Goal: Transaction & Acquisition: Download file/media

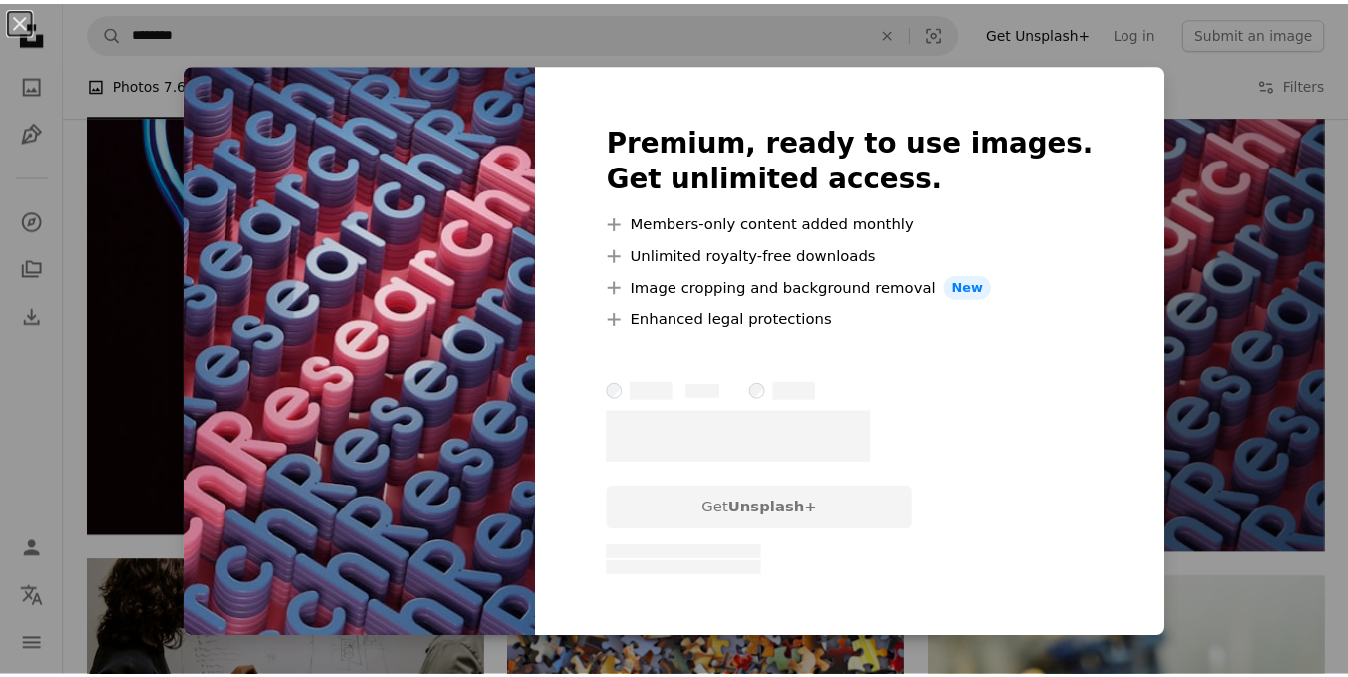
scroll to position [2594, 0]
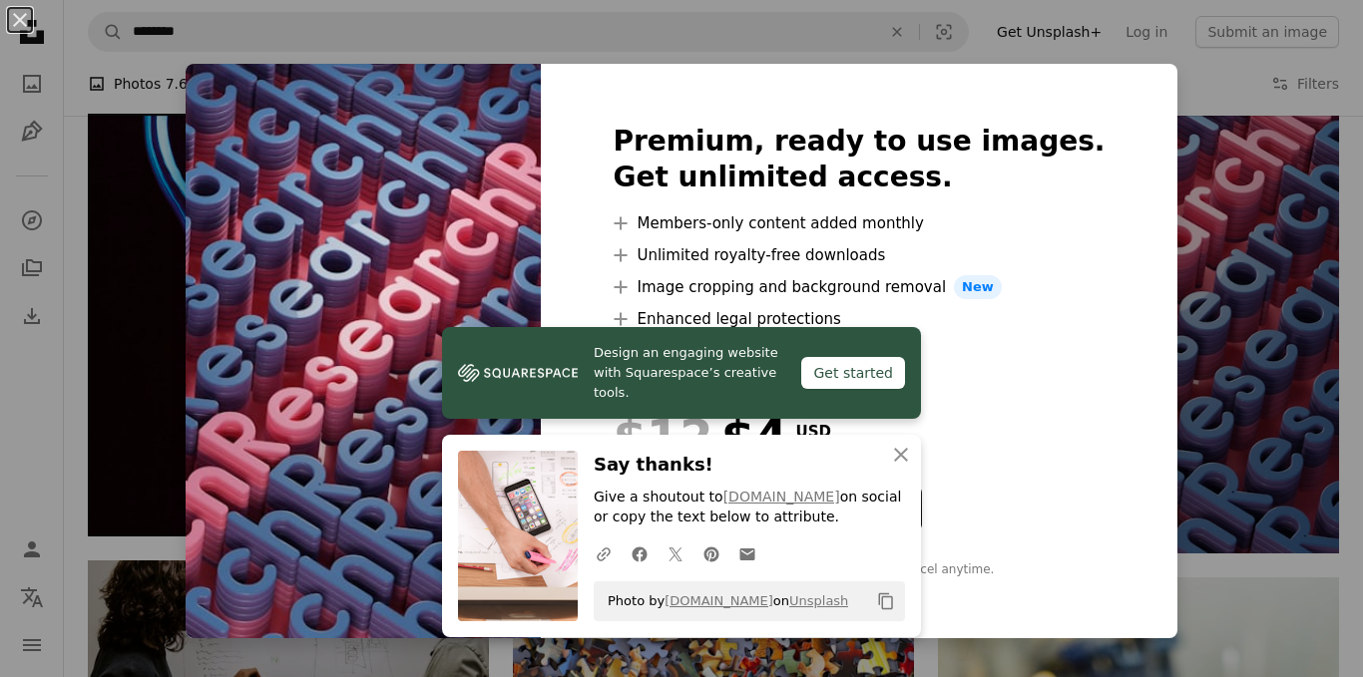
click at [1208, 232] on div "An X shape Premium, ready to use images. Get unlimited access. A plus sign Memb…" at bounding box center [681, 338] width 1363 height 677
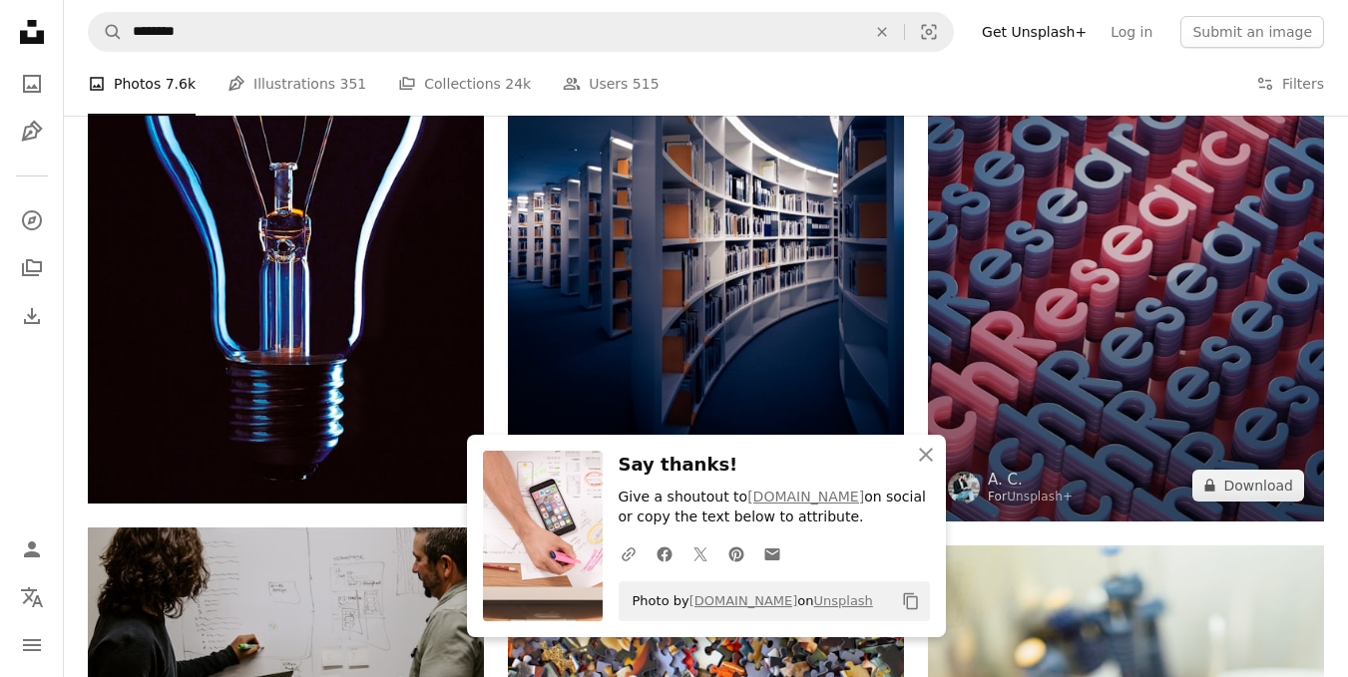
click at [1091, 225] on img at bounding box center [1126, 254] width 396 height 535
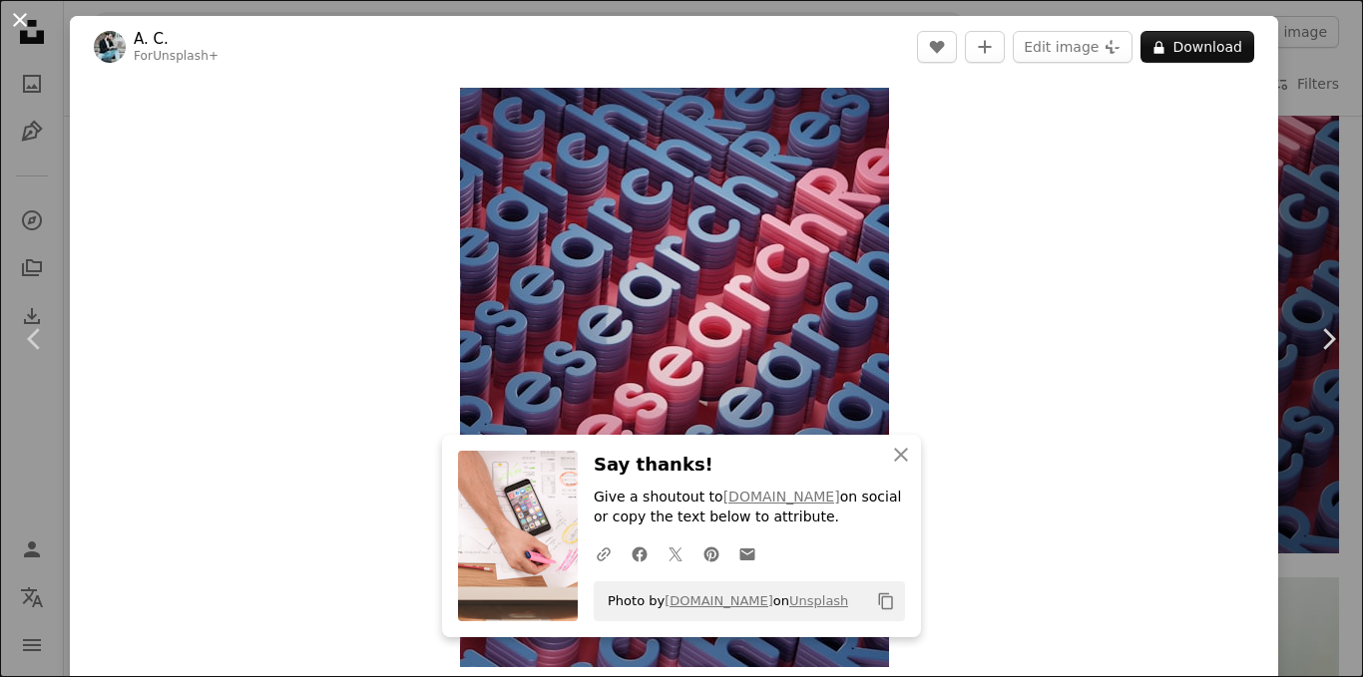
click at [16, 19] on button "An X shape" at bounding box center [20, 20] width 24 height 24
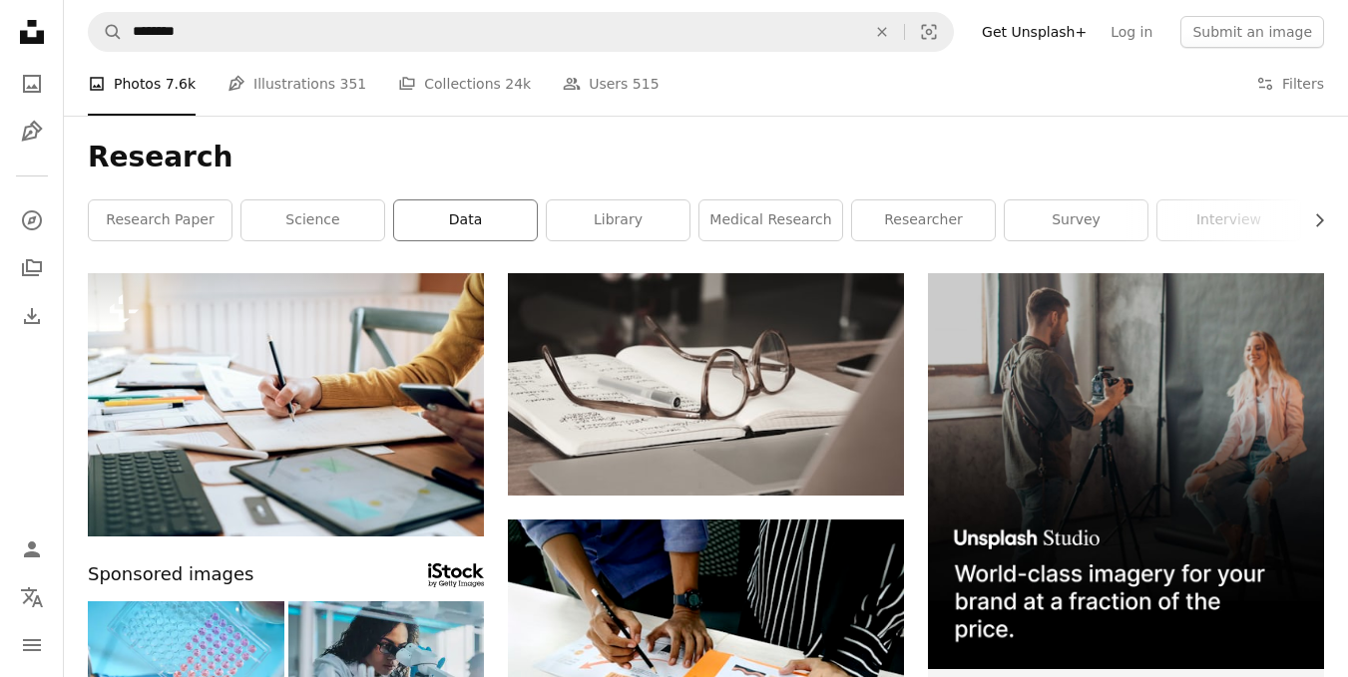
click at [452, 224] on link "data" at bounding box center [465, 221] width 143 height 40
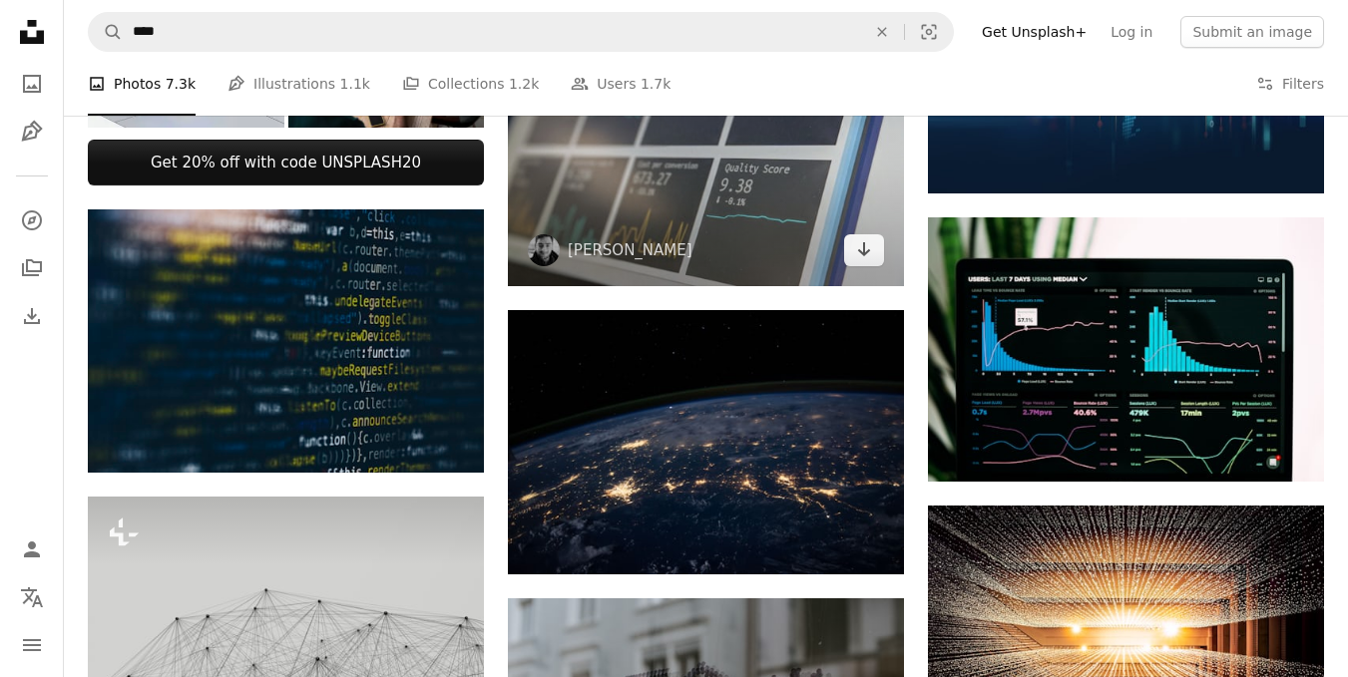
scroll to position [1097, 0]
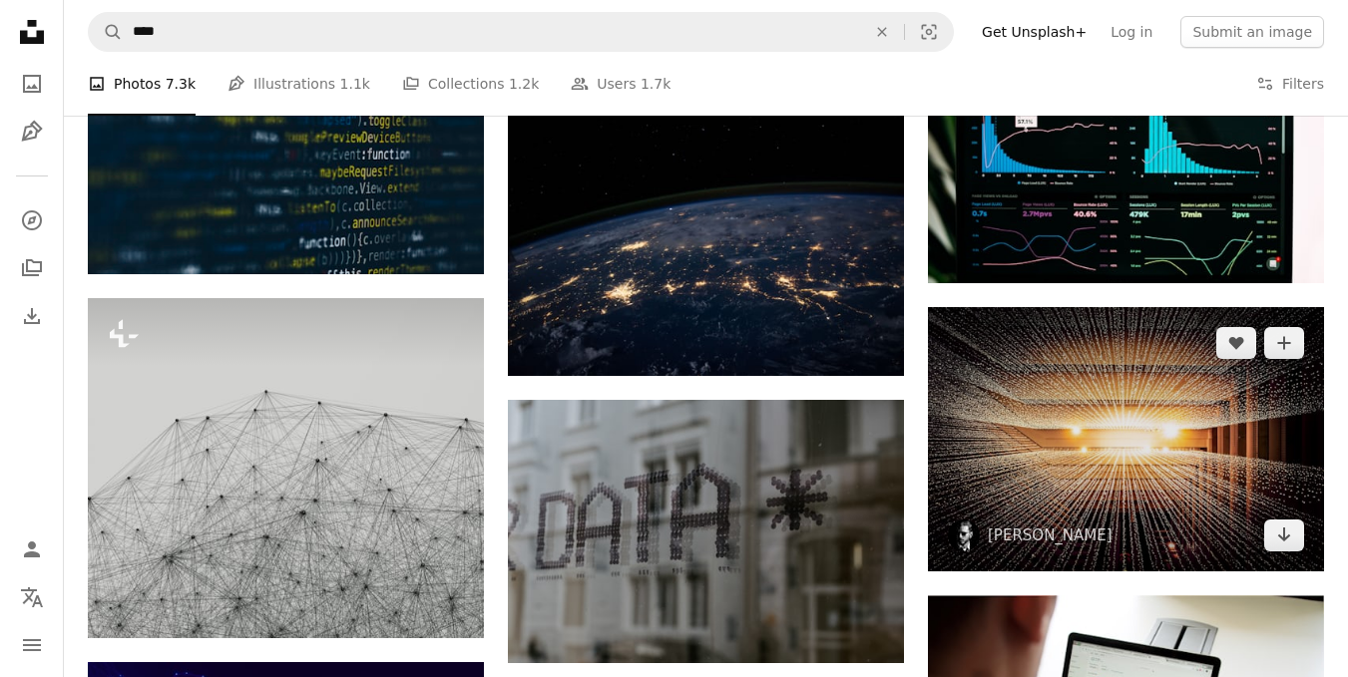
drag, startPoint x: 1094, startPoint y: 423, endPoint x: 1208, endPoint y: 453, distance: 117.6
click at [1208, 451] on img at bounding box center [1126, 439] width 396 height 264
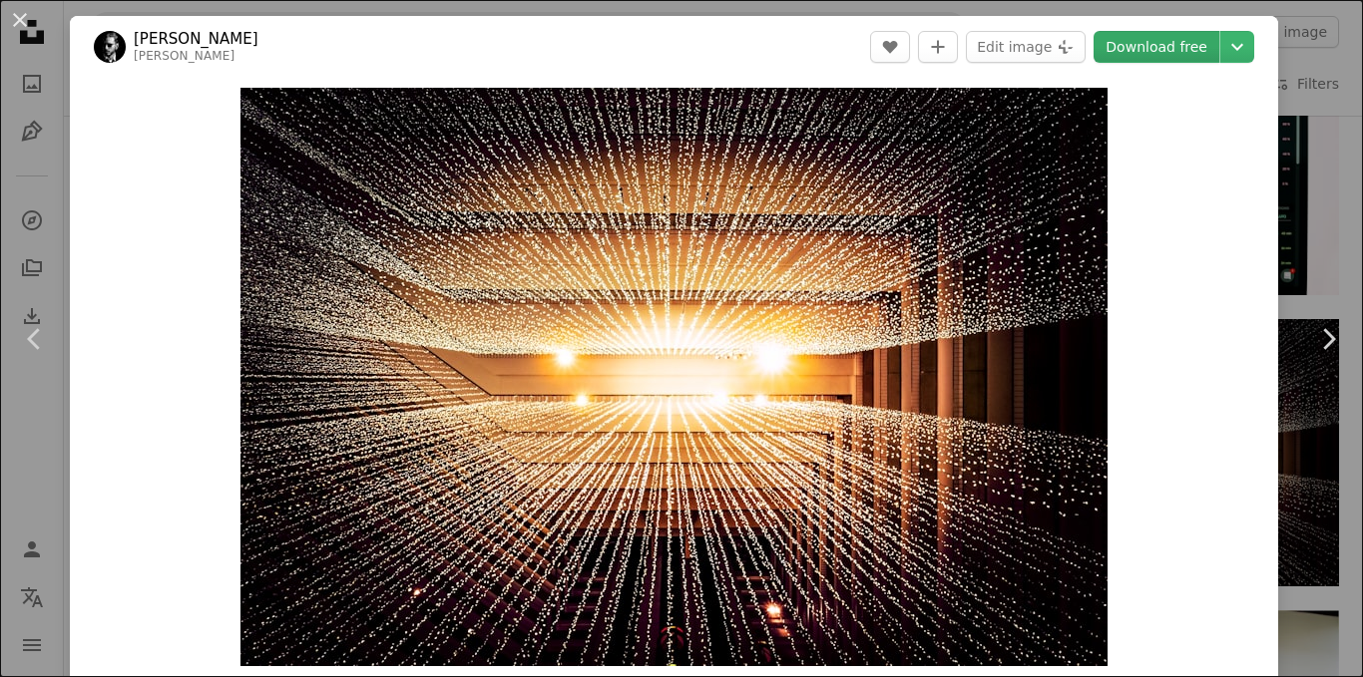
click at [1128, 48] on link "Download free" at bounding box center [1156, 47] width 126 height 32
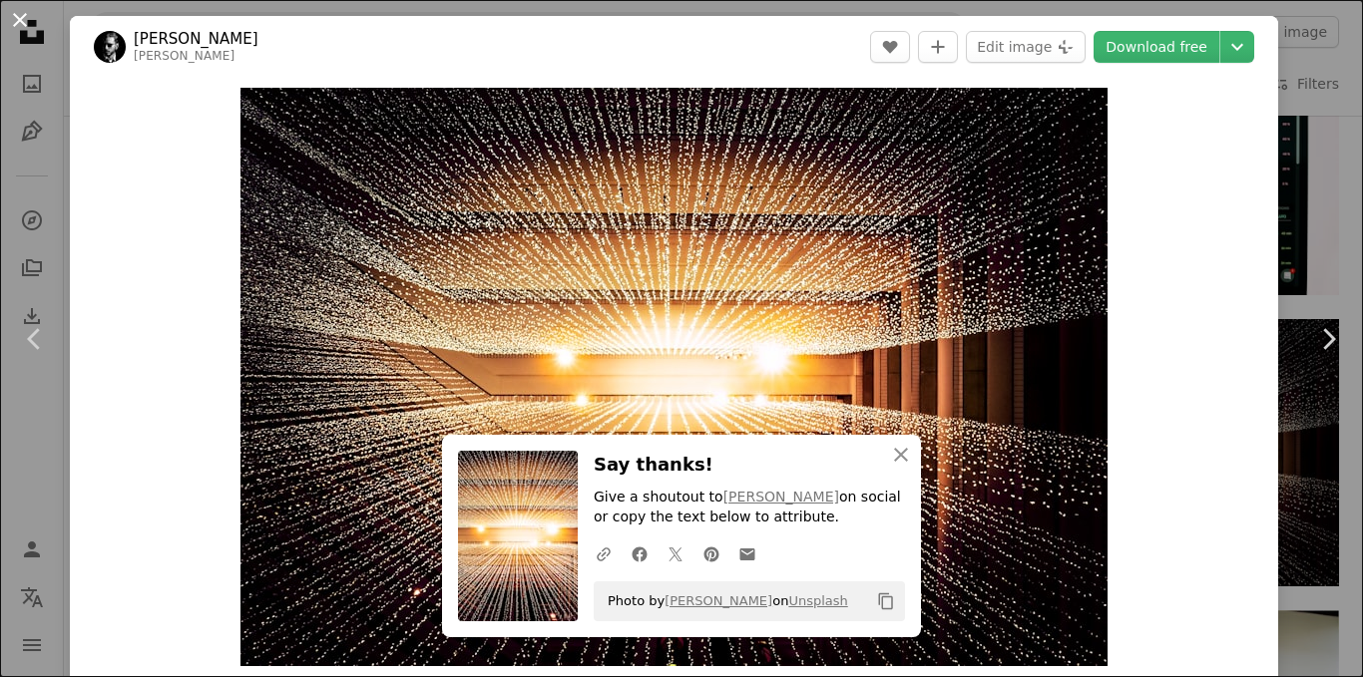
click at [23, 18] on button "An X shape" at bounding box center [20, 20] width 24 height 24
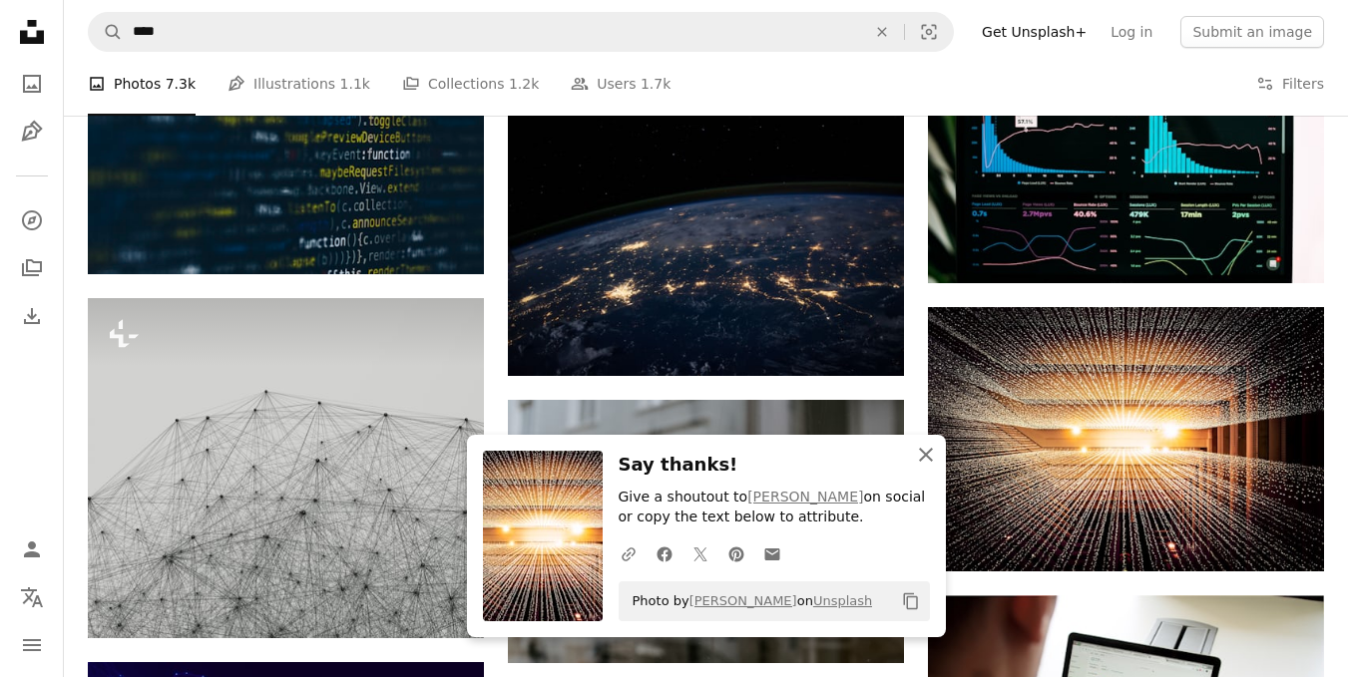
click at [933, 457] on icon "An X shape" at bounding box center [926, 455] width 24 height 24
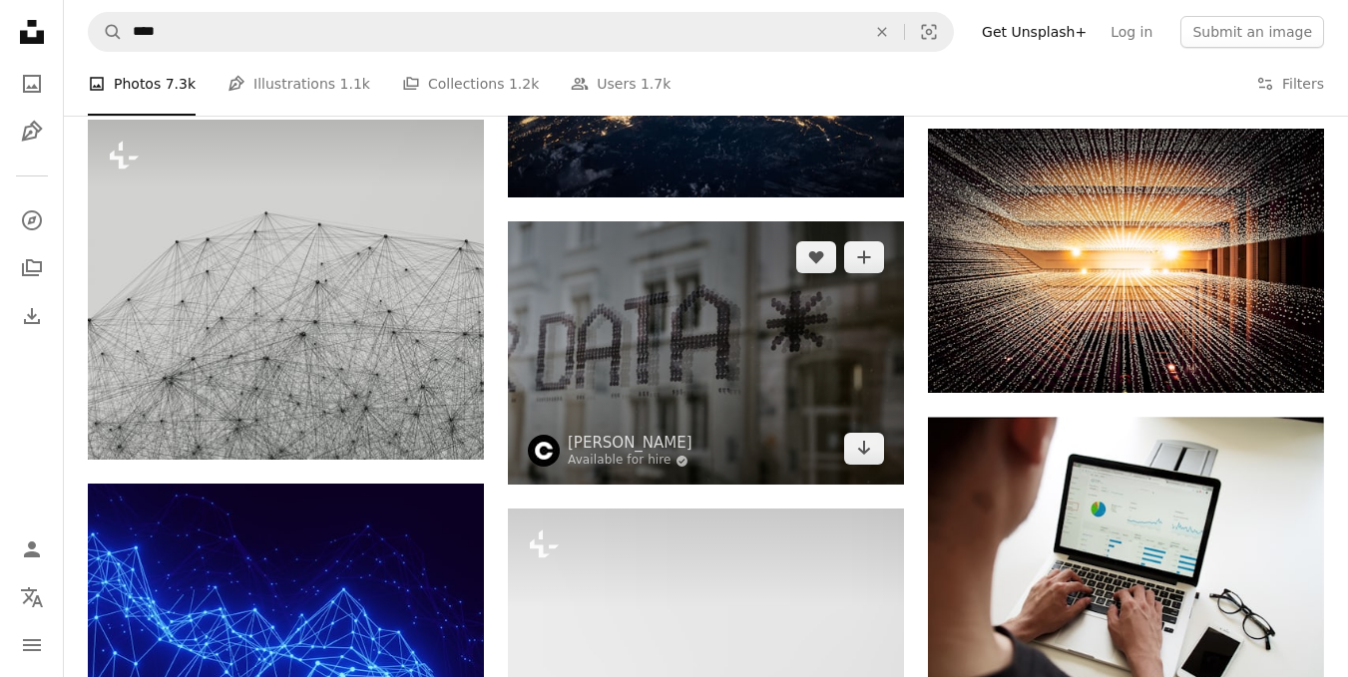
scroll to position [1297, 0]
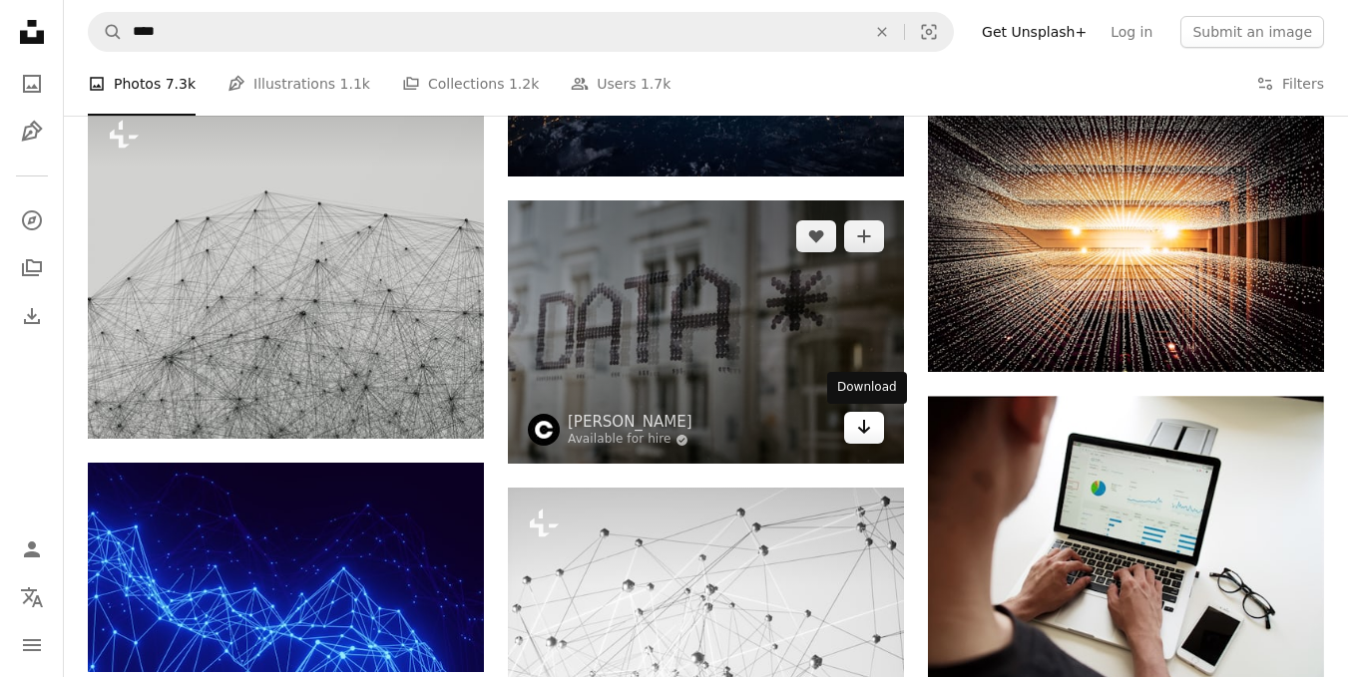
click at [862, 436] on icon "Arrow pointing down" at bounding box center [864, 427] width 16 height 24
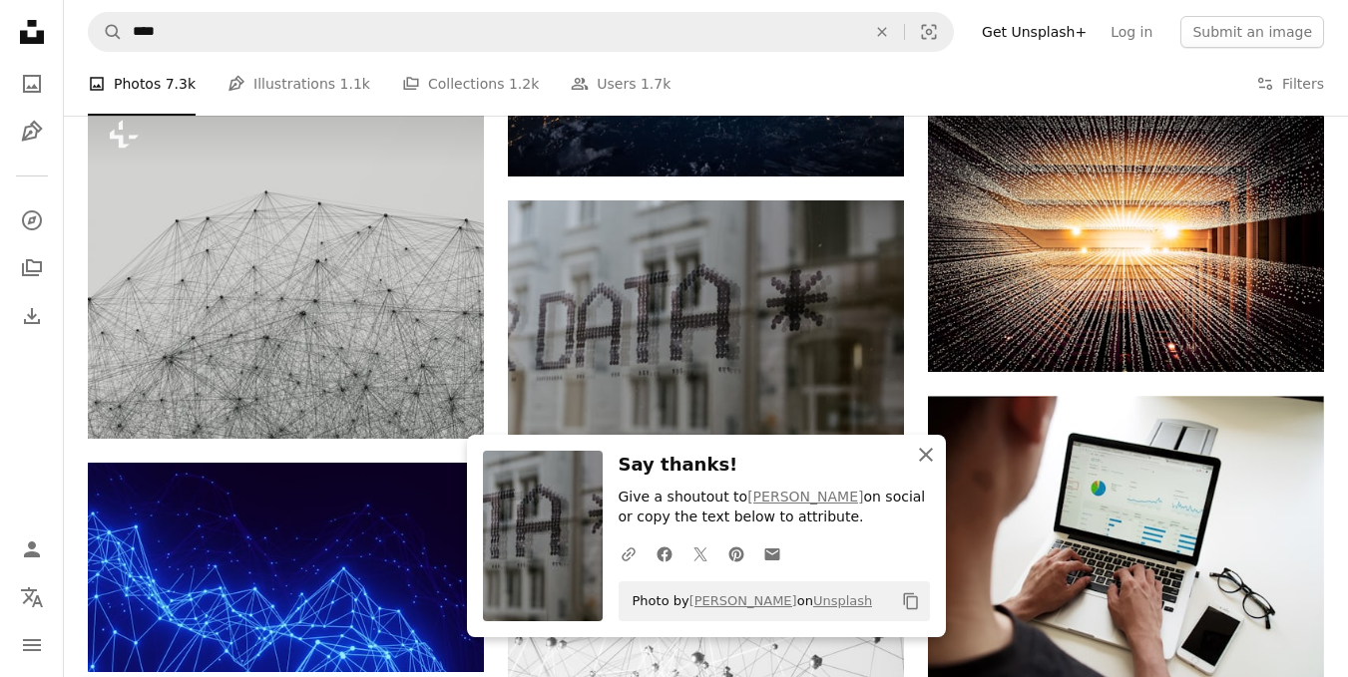
click at [929, 459] on icon "button" at bounding box center [926, 455] width 14 height 14
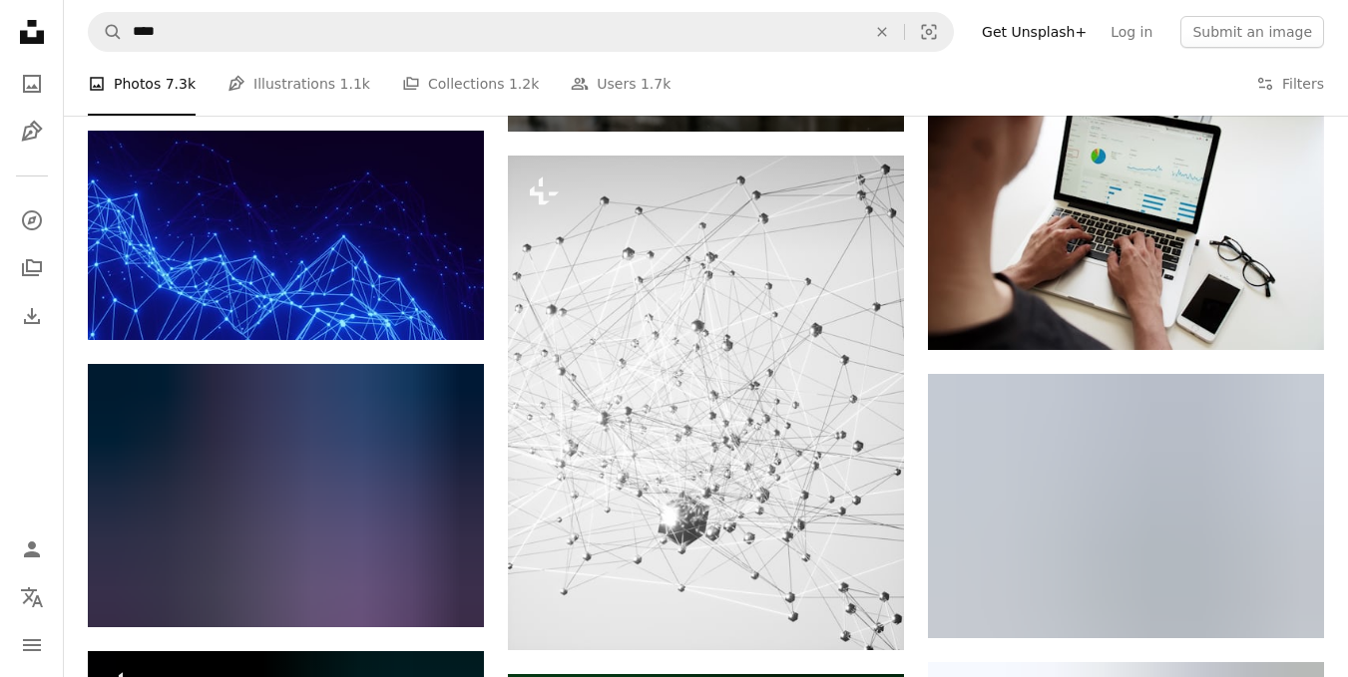
scroll to position [1895, 0]
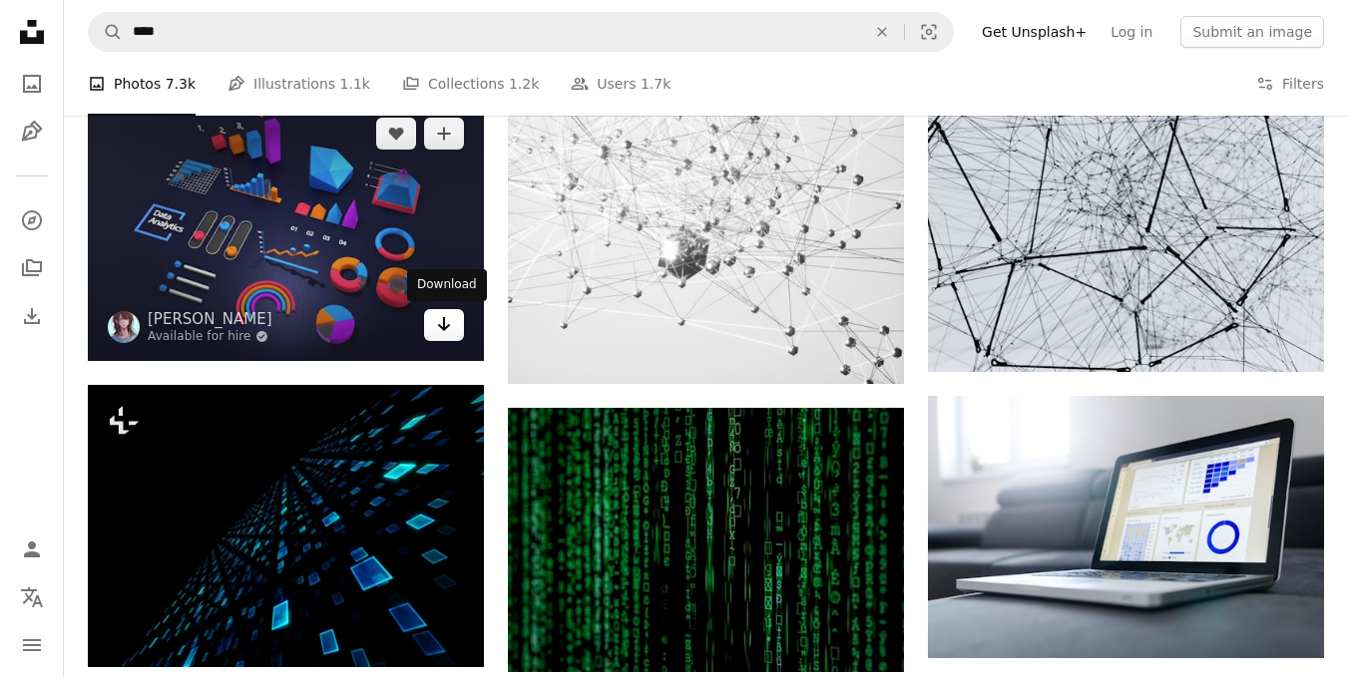
click at [441, 326] on icon "Download" at bounding box center [444, 324] width 13 height 14
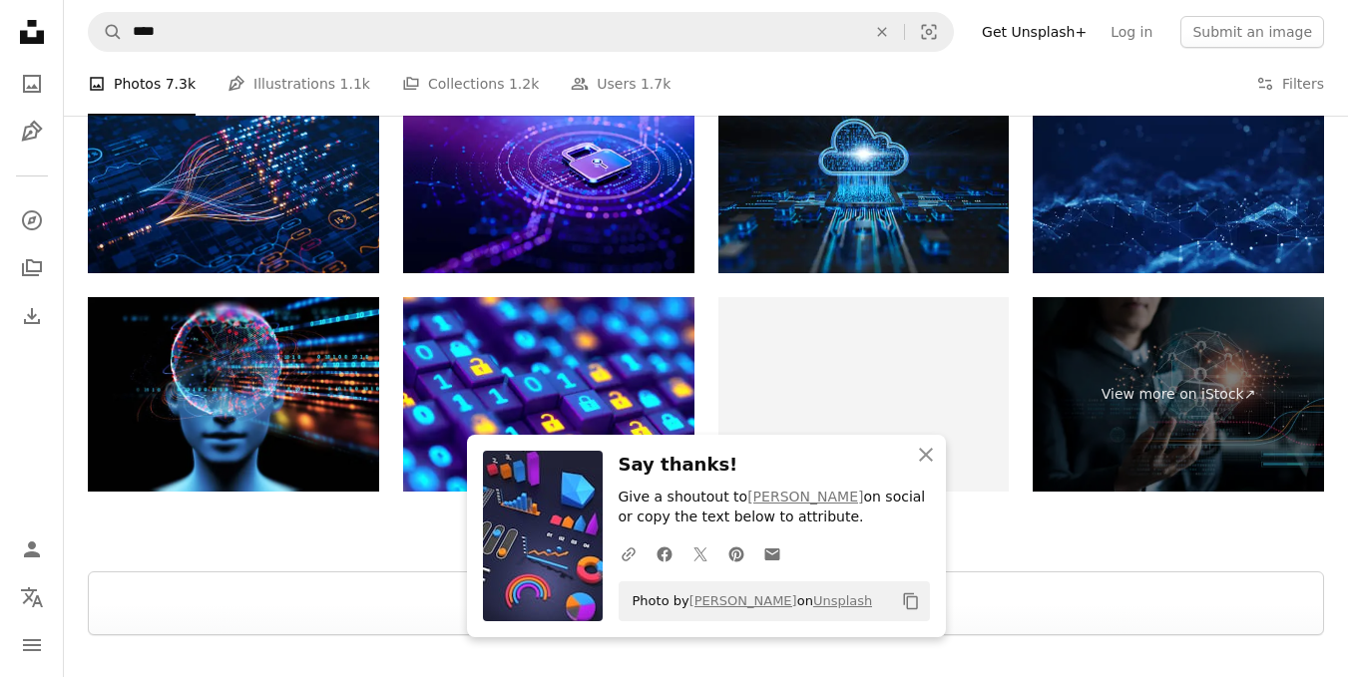
scroll to position [2893, 0]
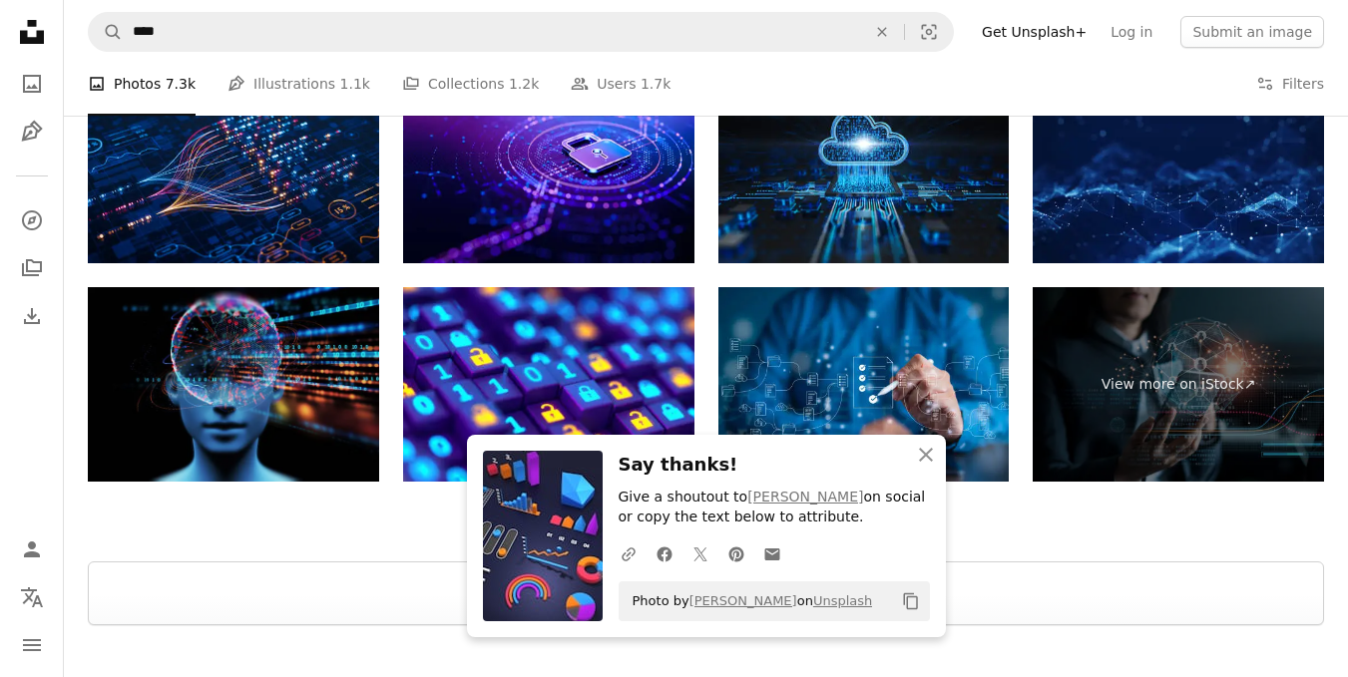
click at [265, 382] on img at bounding box center [233, 384] width 291 height 195
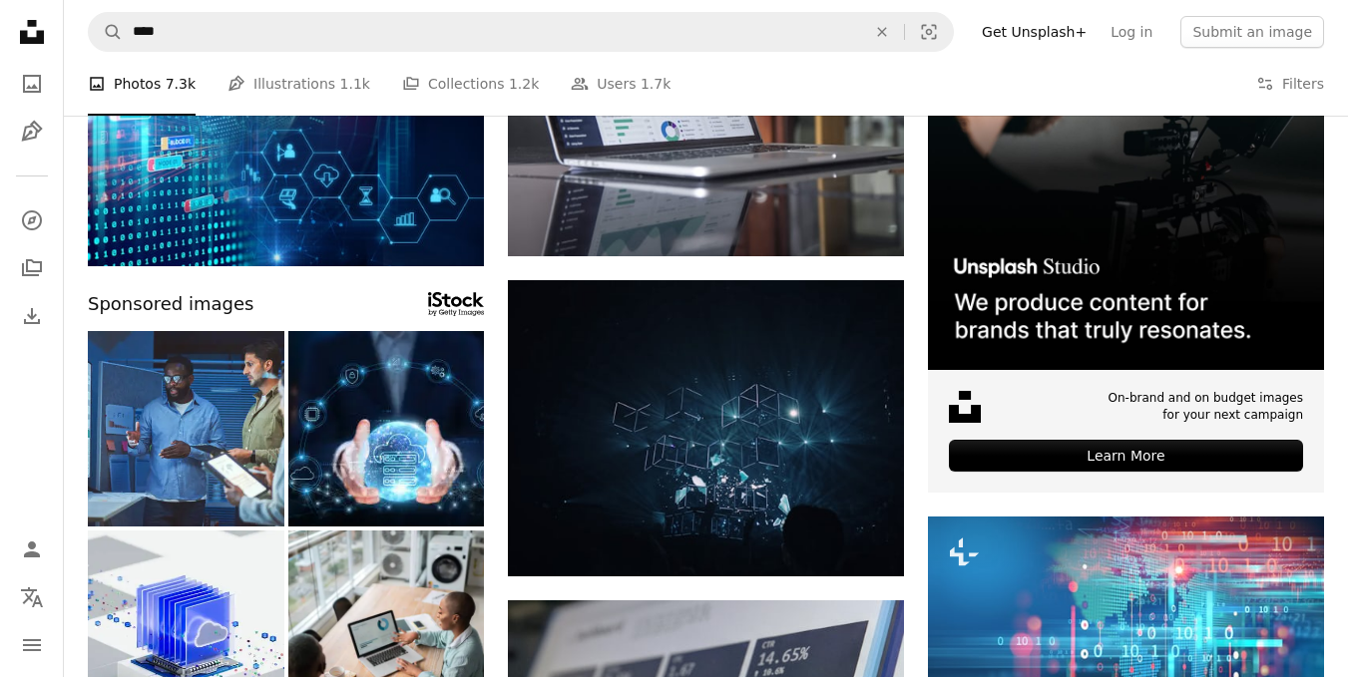
scroll to position [0, 0]
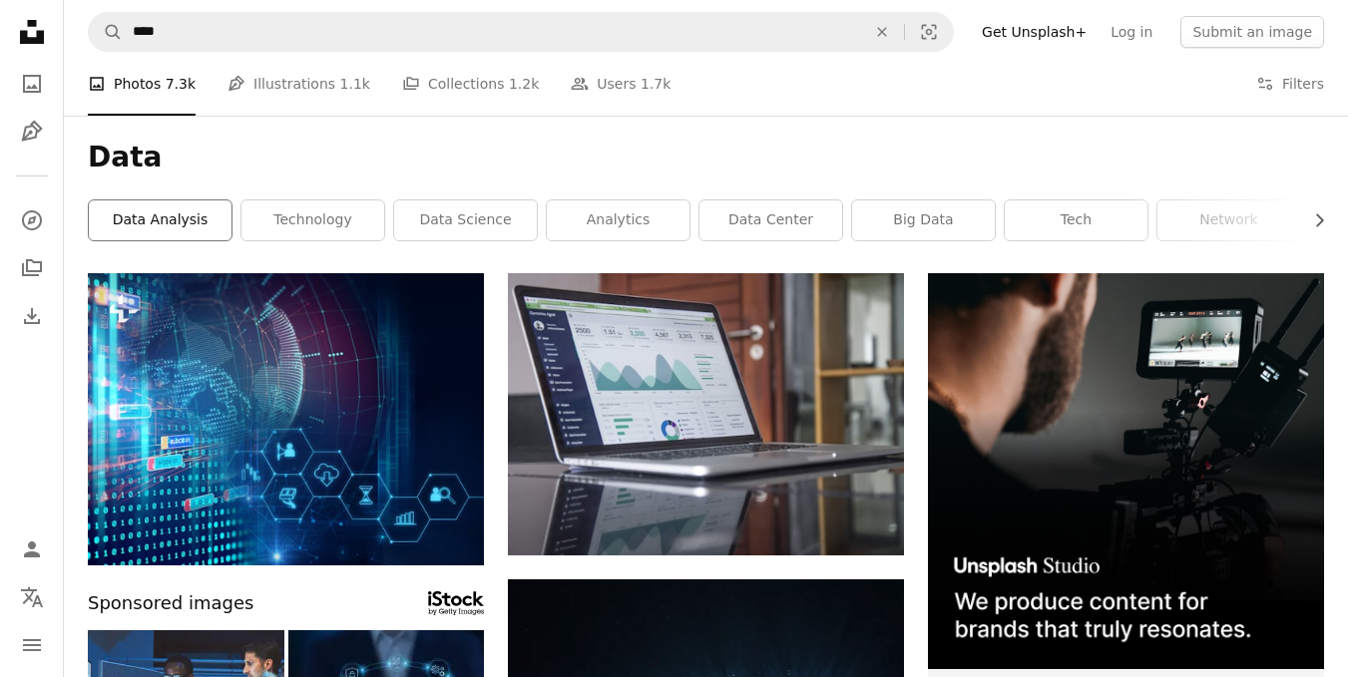
click at [154, 231] on link "data analysis" at bounding box center [160, 221] width 143 height 40
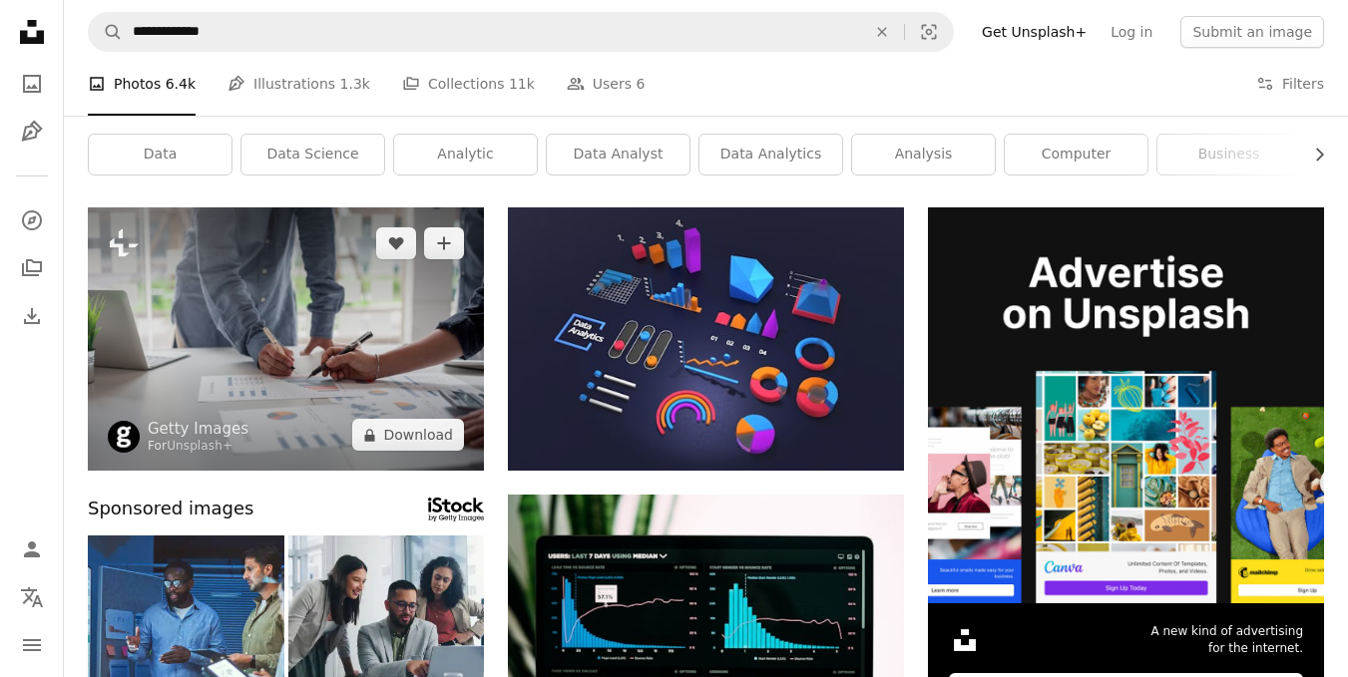
scroll to position [100, 0]
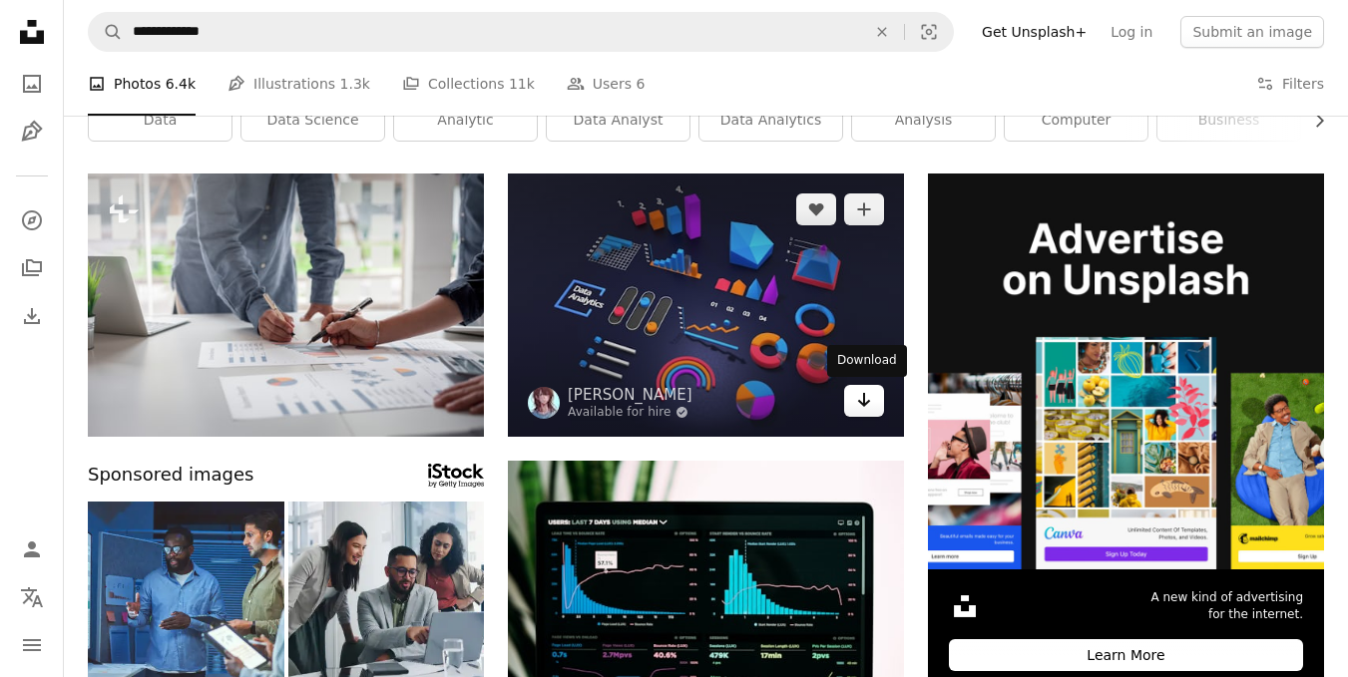
click at [862, 406] on icon "Arrow pointing down" at bounding box center [864, 400] width 16 height 24
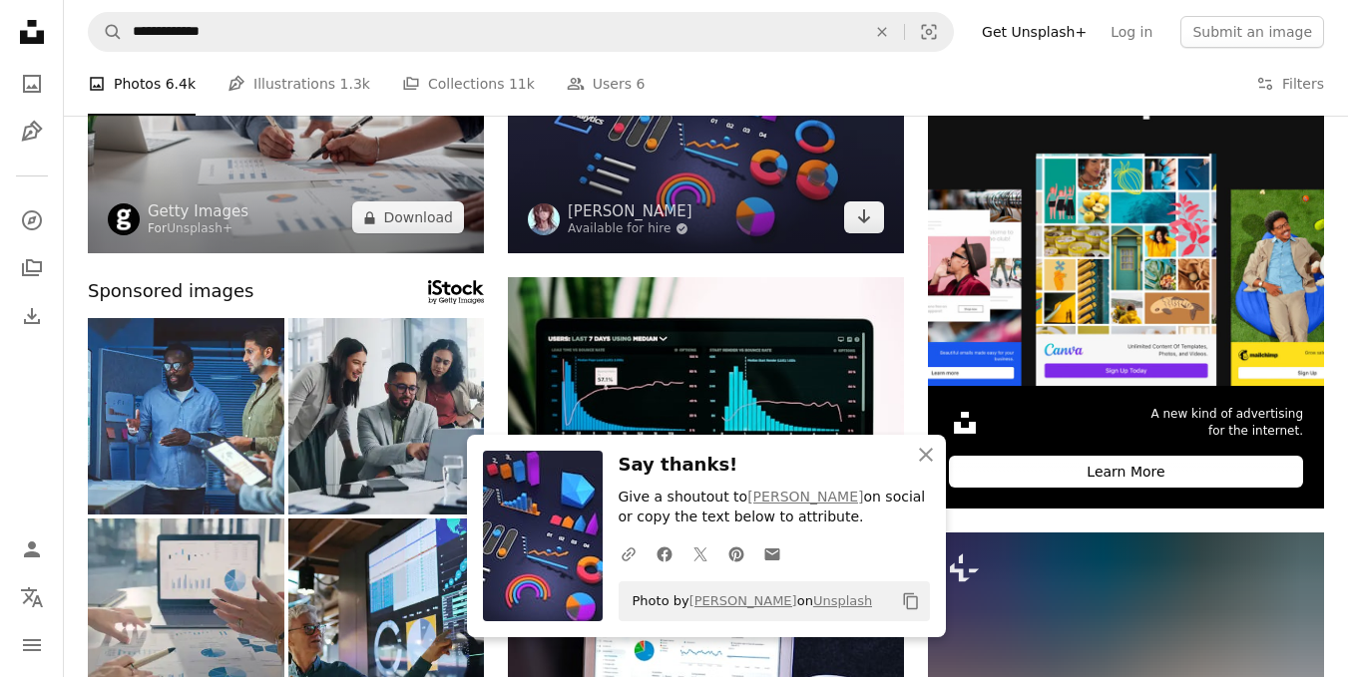
scroll to position [299, 0]
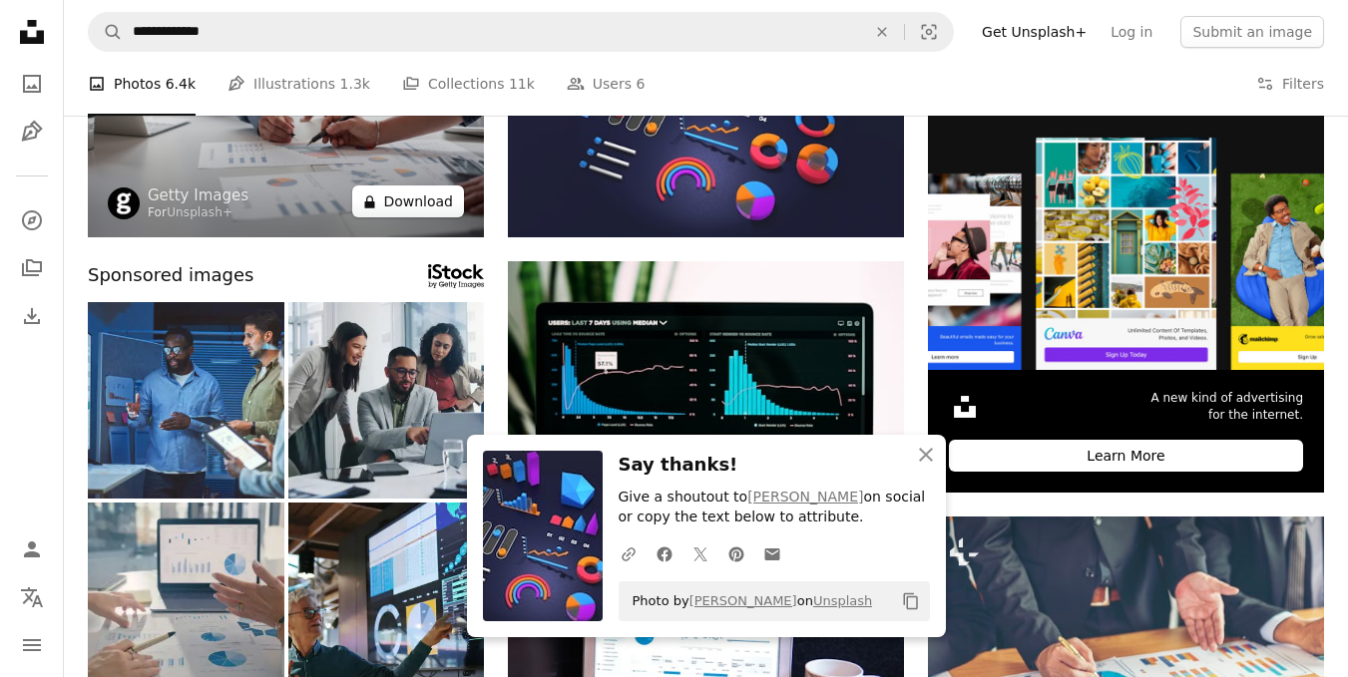
click at [397, 205] on button "A lock Download" at bounding box center [408, 202] width 112 height 32
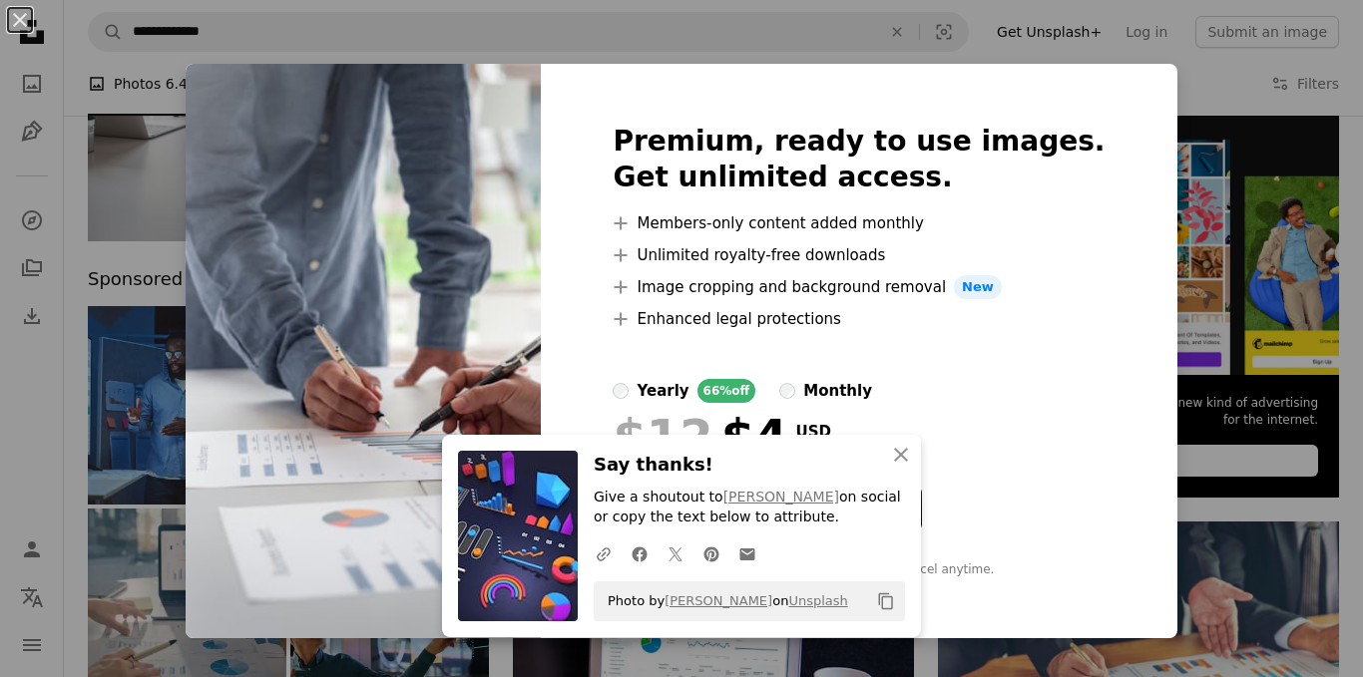
click at [1145, 69] on div "An X shape Premium, ready to use images. Get unlimited access. A plus sign Memb…" at bounding box center [681, 338] width 1363 height 677
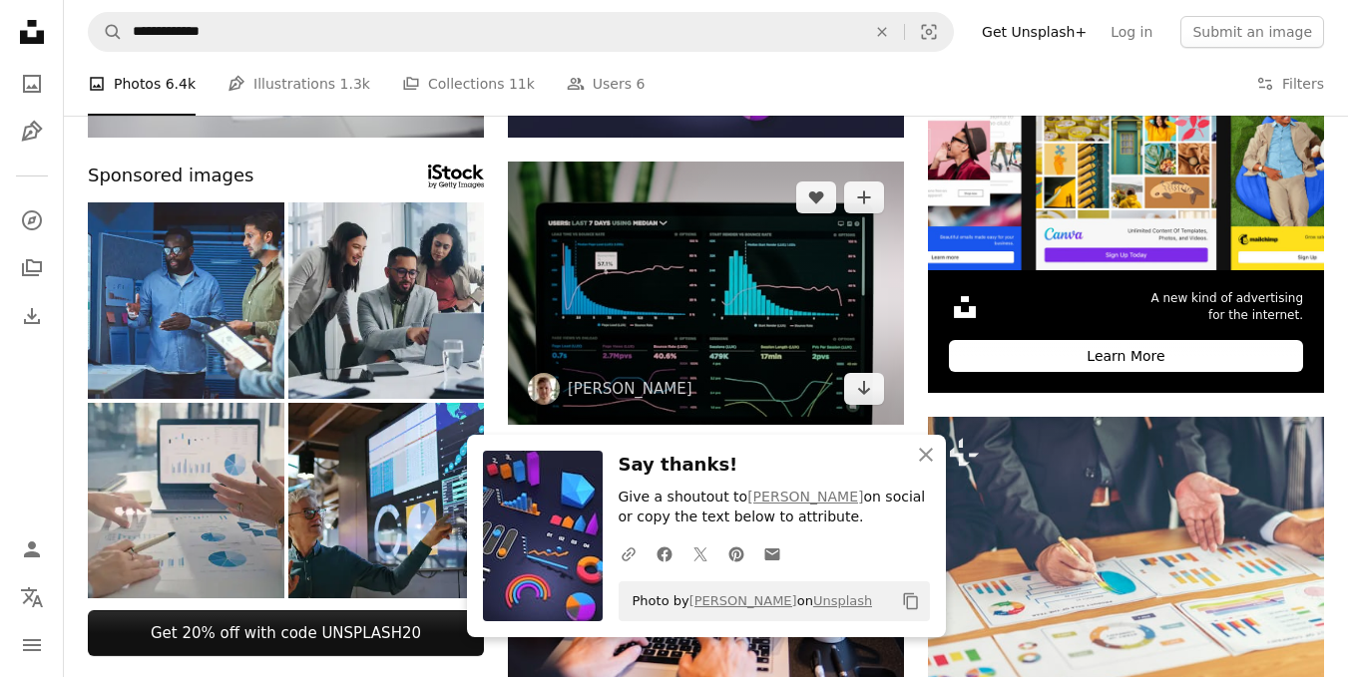
scroll to position [499, 0]
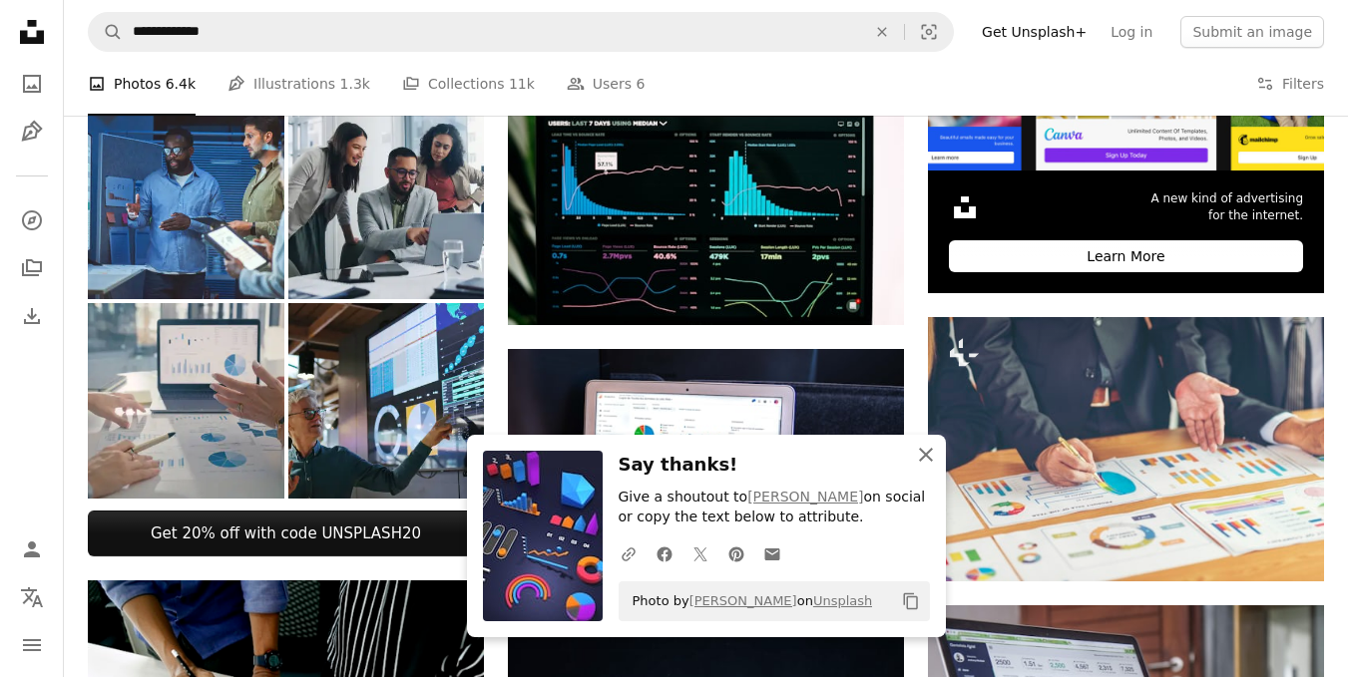
click at [921, 456] on icon "An X shape" at bounding box center [926, 455] width 24 height 24
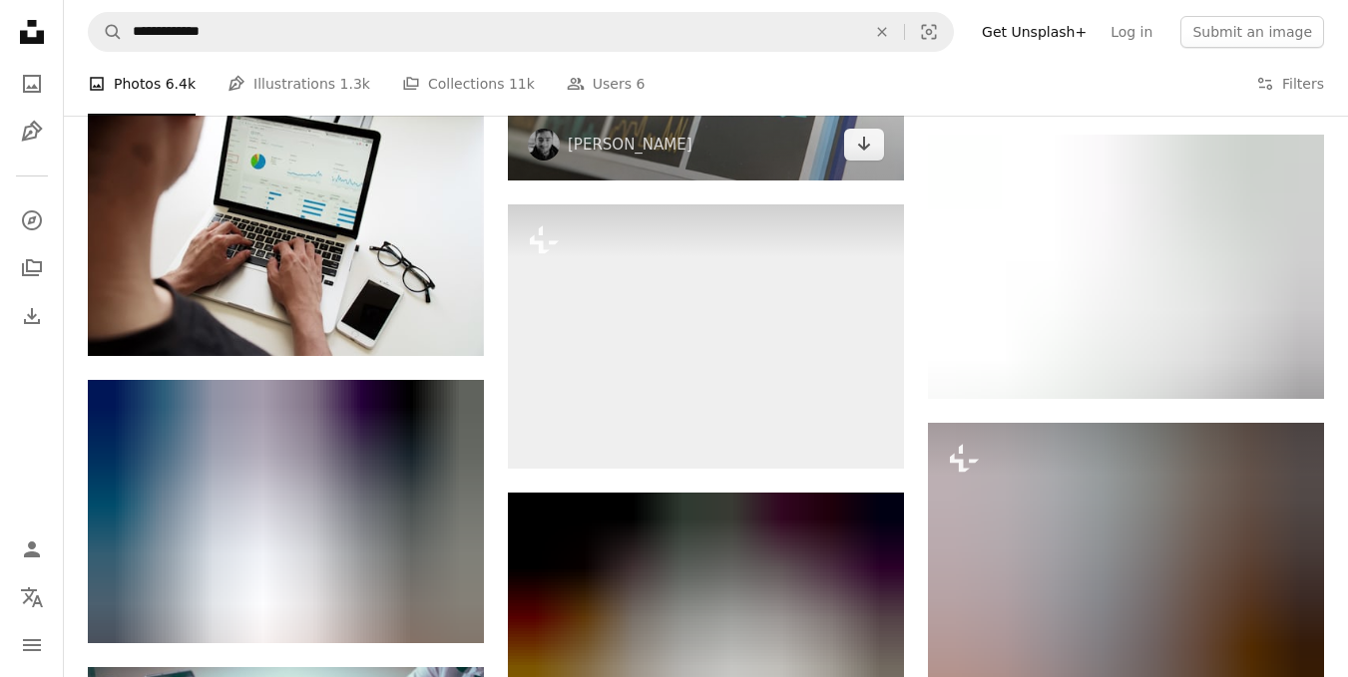
scroll to position [1596, 0]
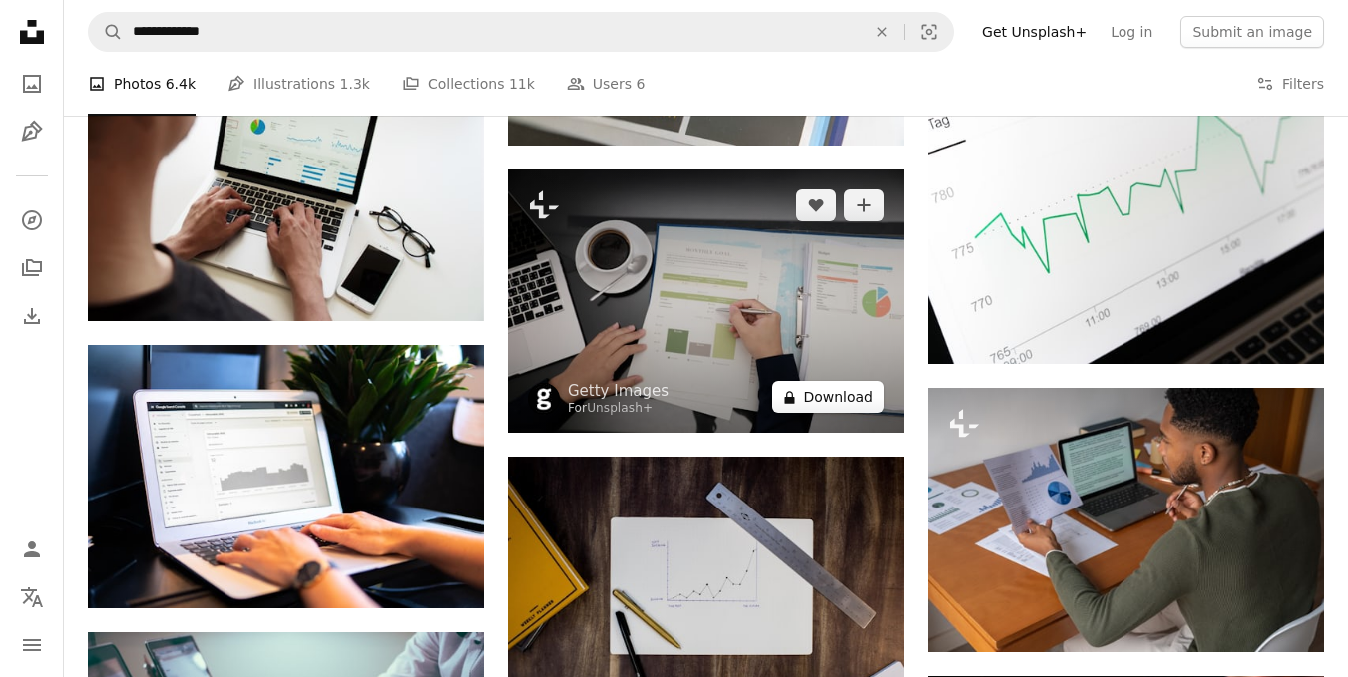
click at [825, 397] on button "A lock Download" at bounding box center [828, 397] width 112 height 32
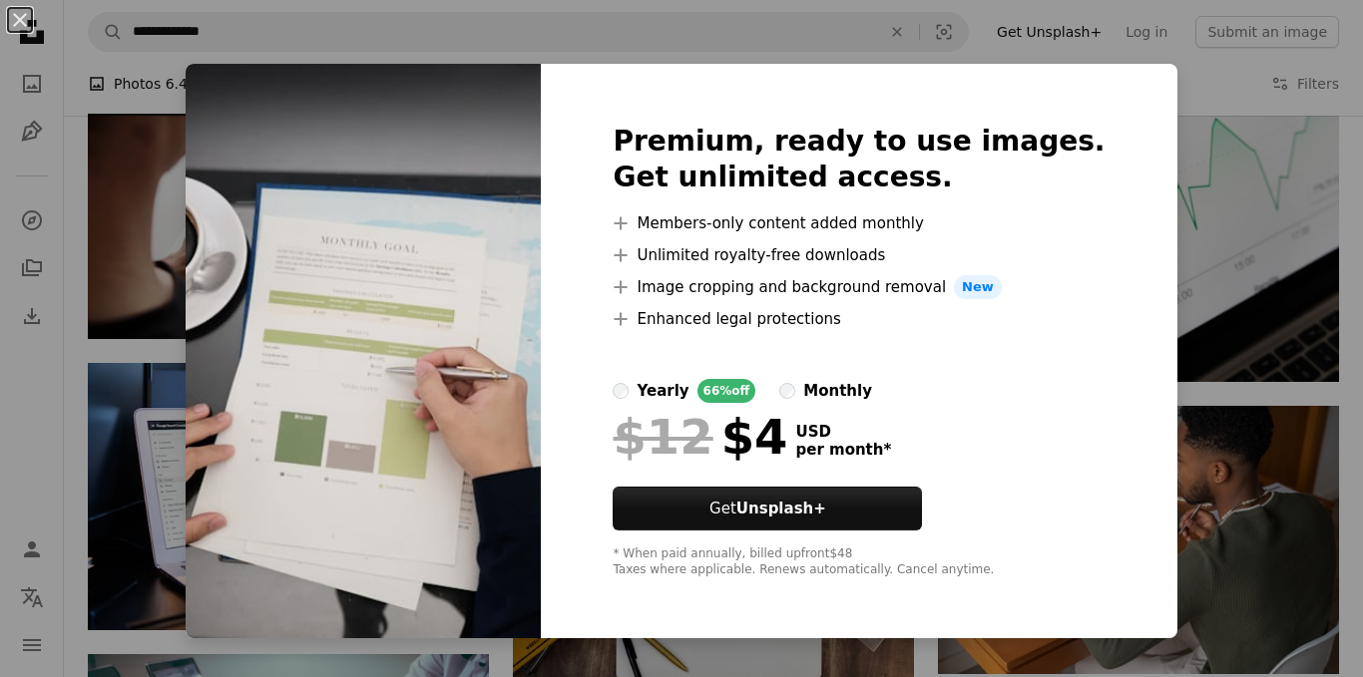
click at [1251, 164] on div "An X shape Premium, ready to use images. Get unlimited access. A plus sign Memb…" at bounding box center [681, 338] width 1363 height 677
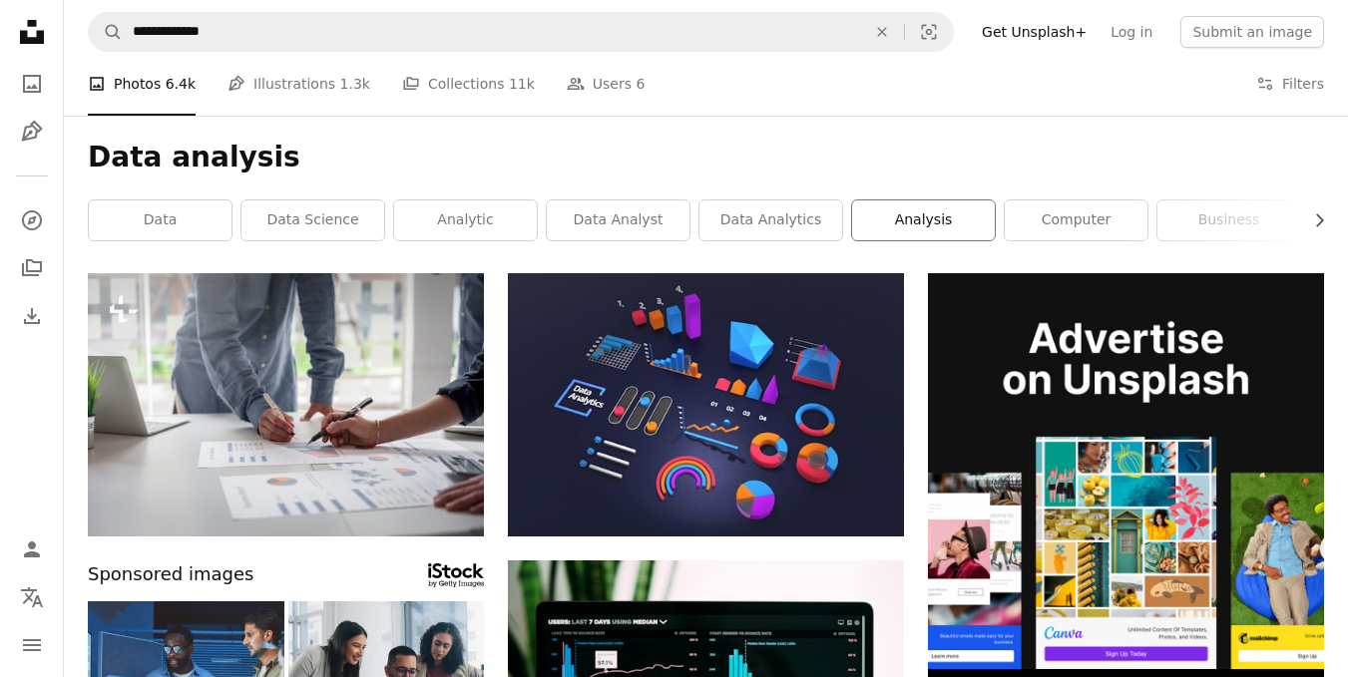
click at [914, 229] on link "analysis" at bounding box center [923, 221] width 143 height 40
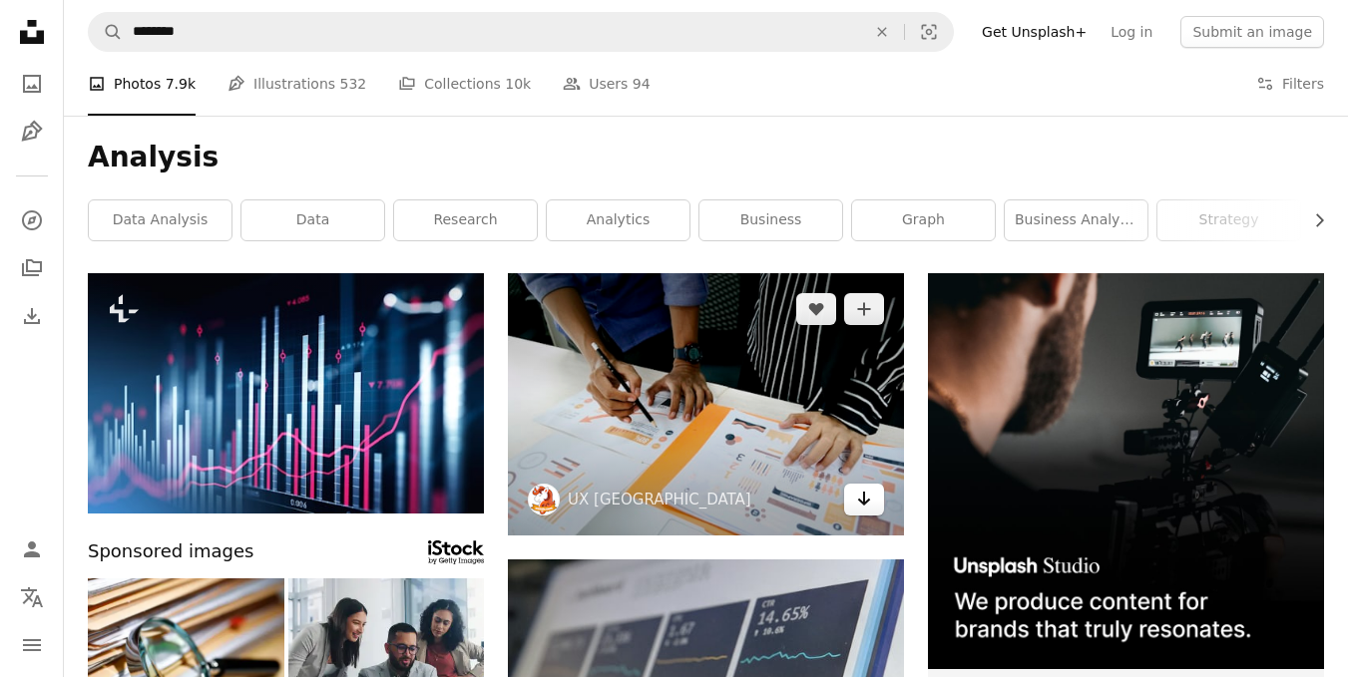
click at [856, 508] on icon "Arrow pointing down" at bounding box center [864, 499] width 16 height 24
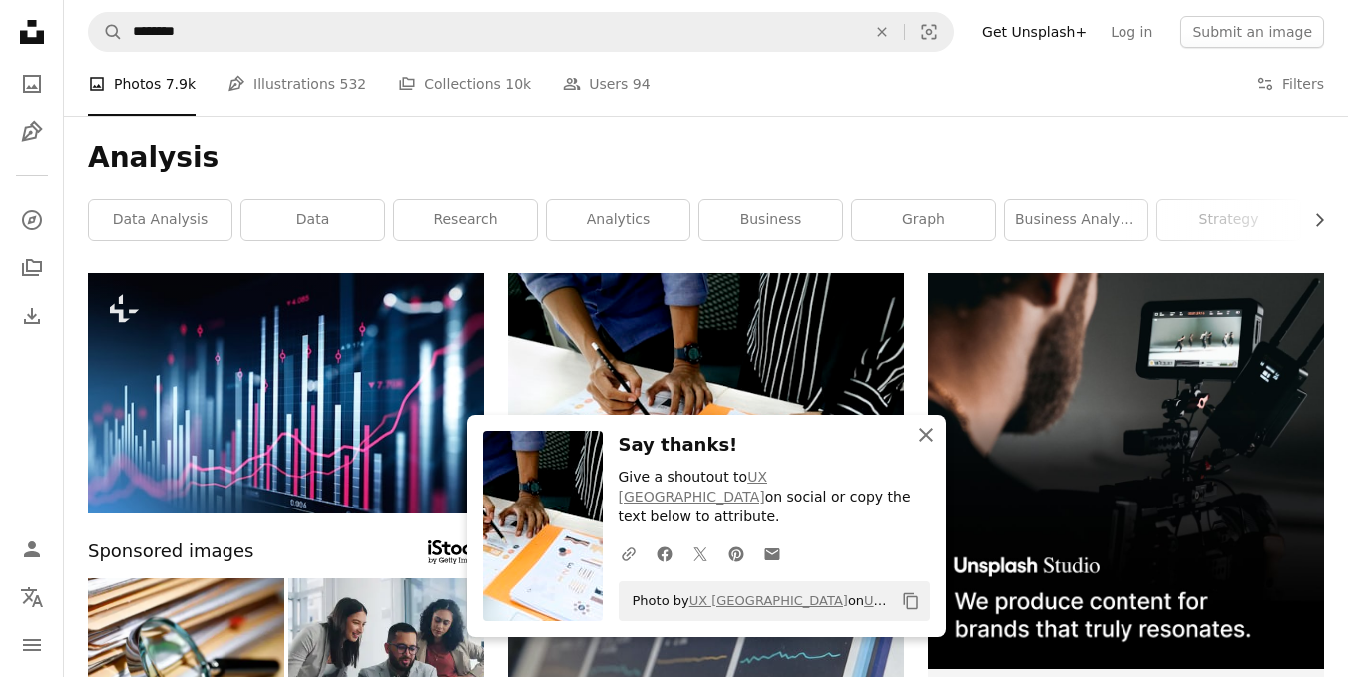
click at [927, 447] on icon "An X shape" at bounding box center [926, 435] width 24 height 24
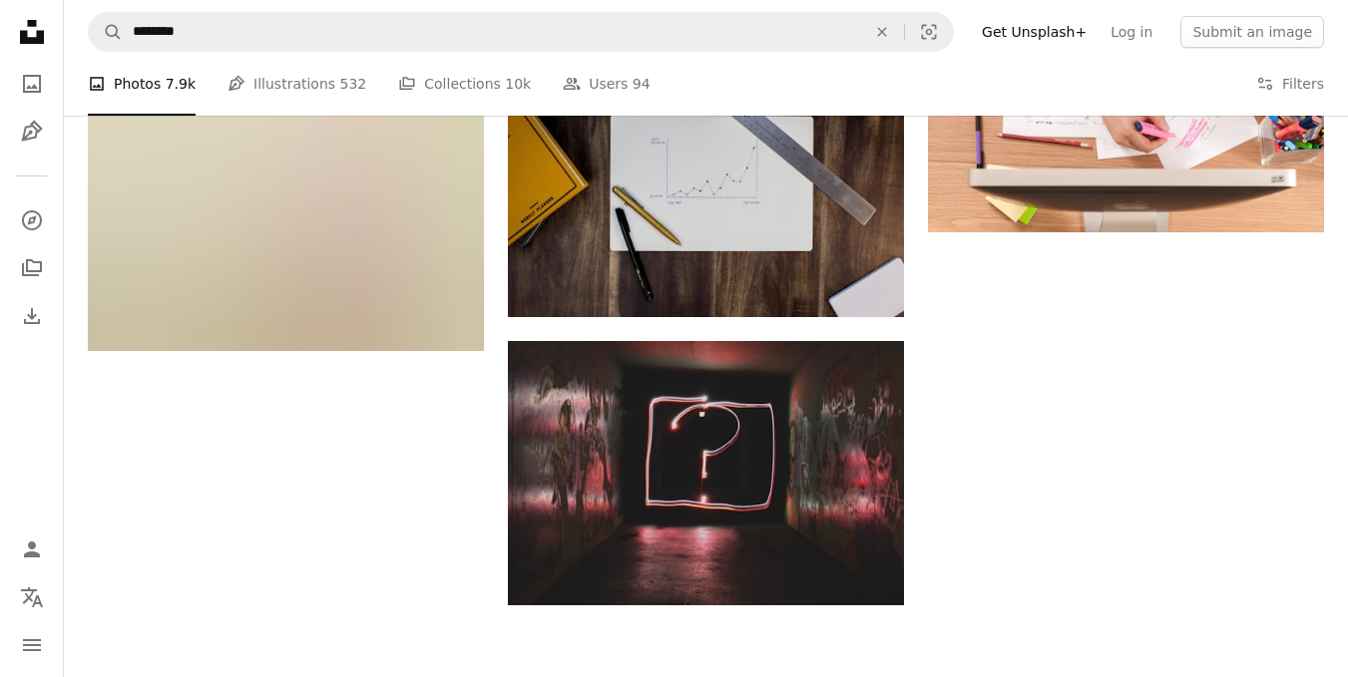
scroll to position [2394, 0]
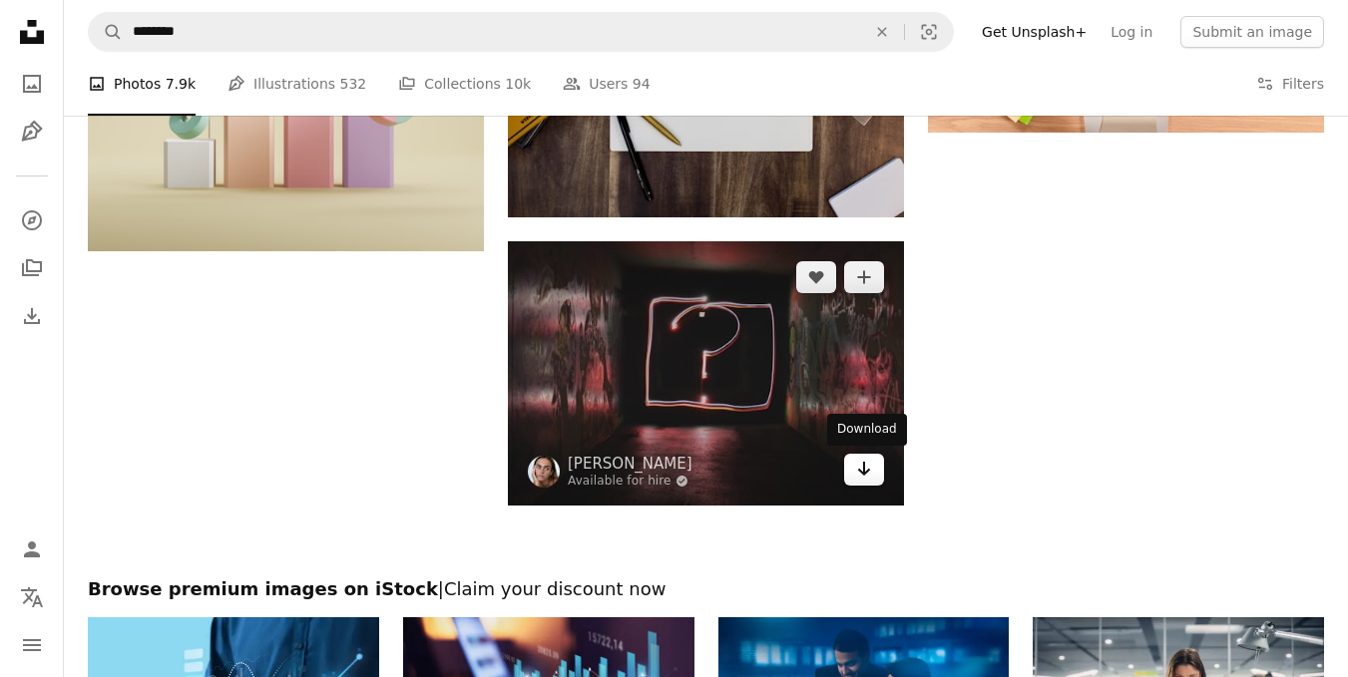
click at [875, 475] on link "Arrow pointing down" at bounding box center [864, 470] width 40 height 32
